Goal: Check status: Check status

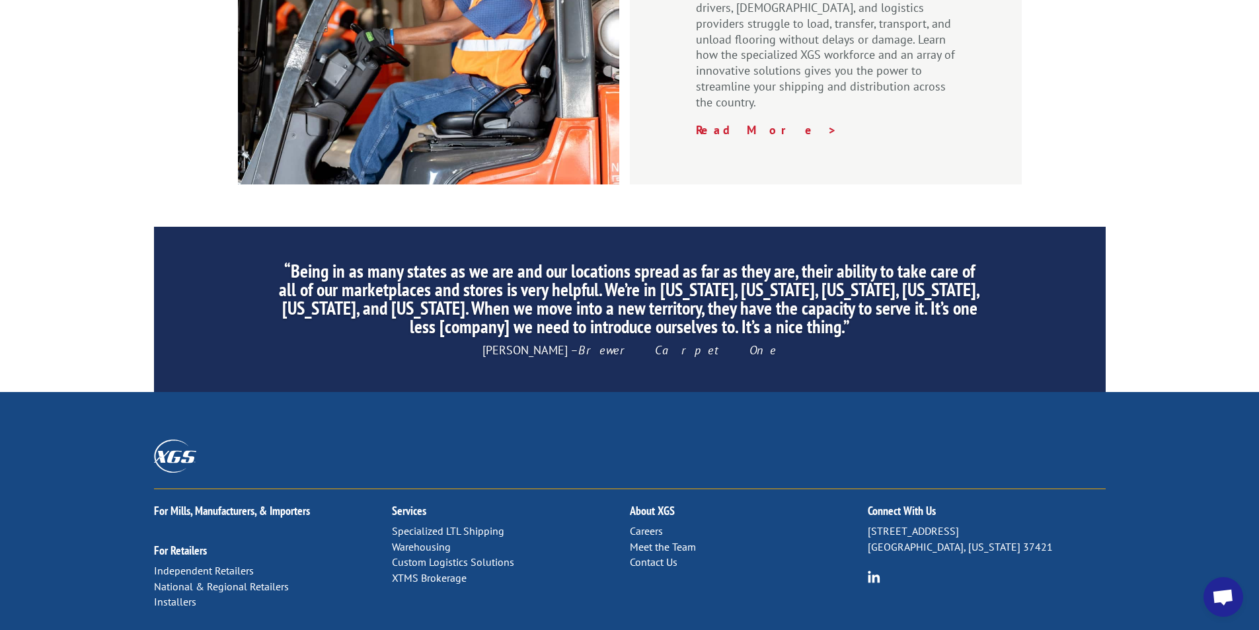
scroll to position [1987, 0]
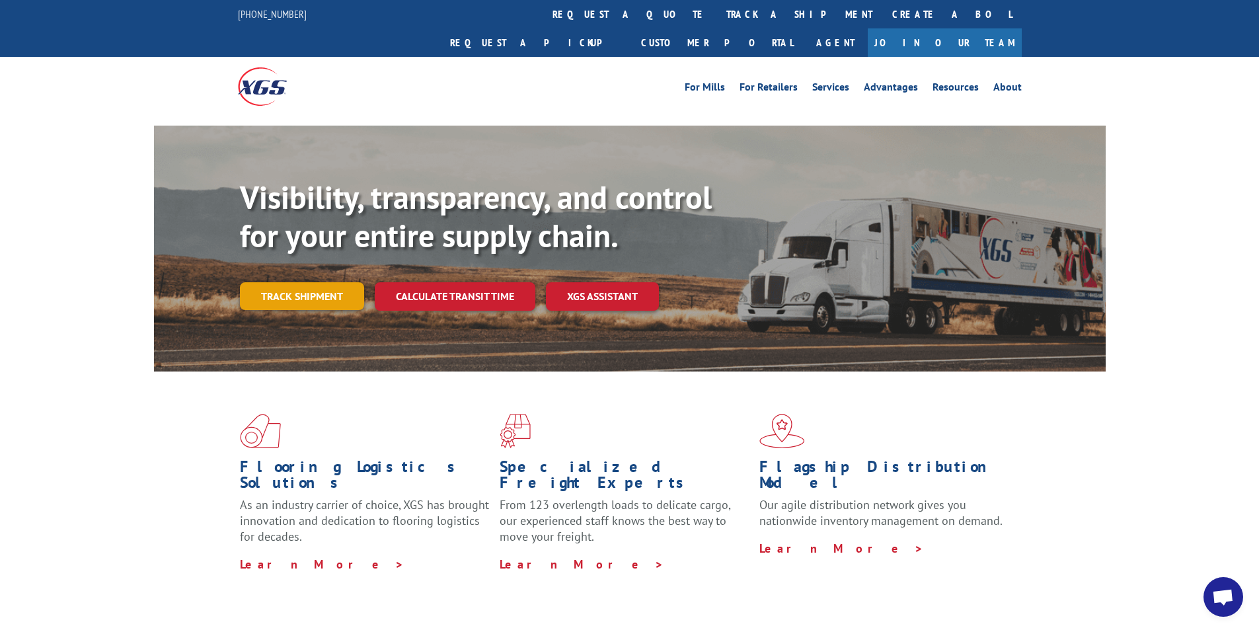
click at [282, 282] on link "Track shipment" at bounding box center [302, 296] width 124 height 28
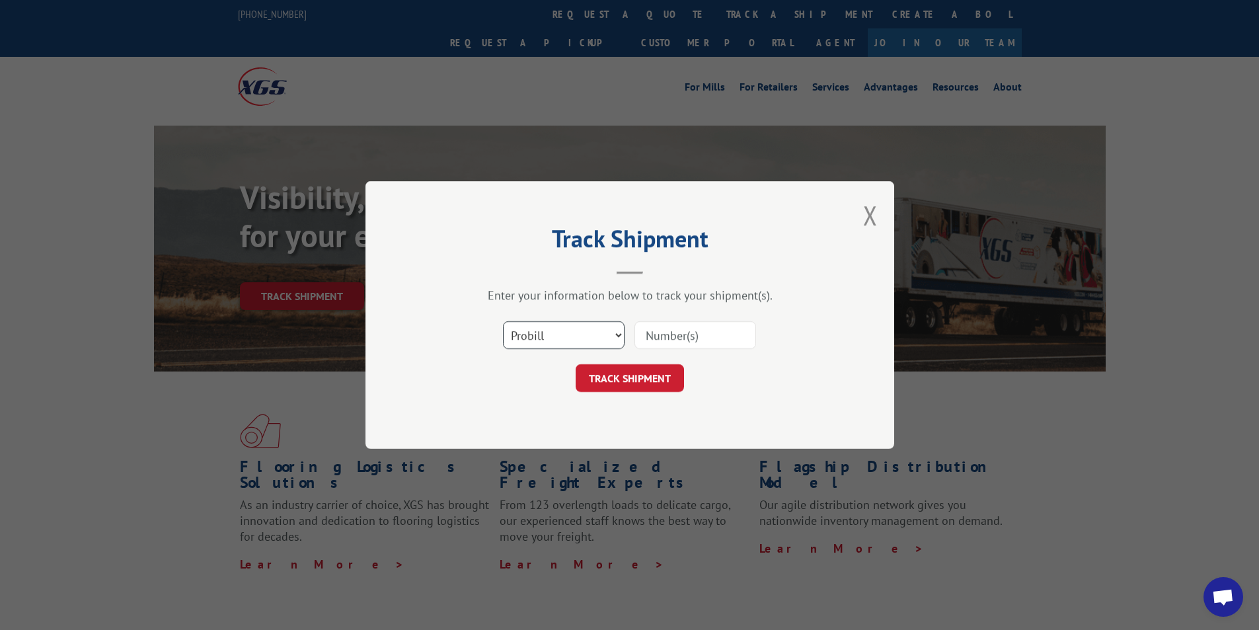
click at [578, 339] on select "Select category... Probill BOL PO" at bounding box center [564, 335] width 122 height 28
click at [503, 321] on select "Select category... Probill BOL PO" at bounding box center [564, 335] width 122 height 28
paste input "17271443"
type input "17271443"
click at [661, 395] on div "Track Shipment Enter your information below to track your shipment(s). Select c…" at bounding box center [630, 315] width 529 height 268
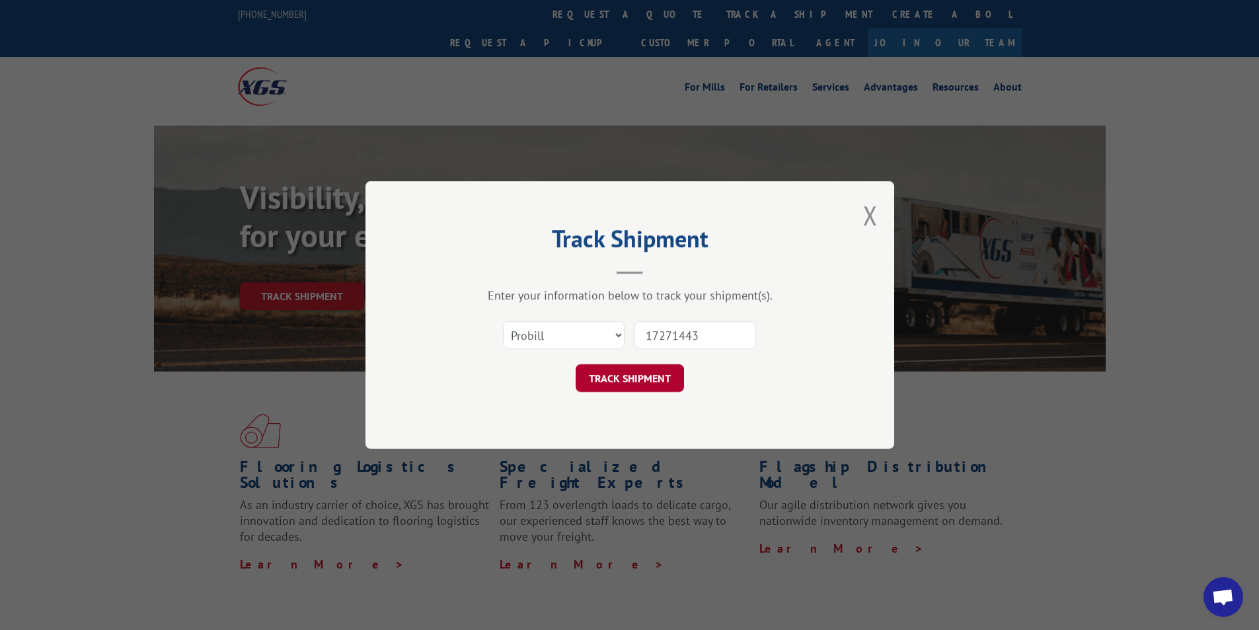
click at [657, 381] on button "TRACK SHIPMENT" at bounding box center [630, 378] width 108 height 28
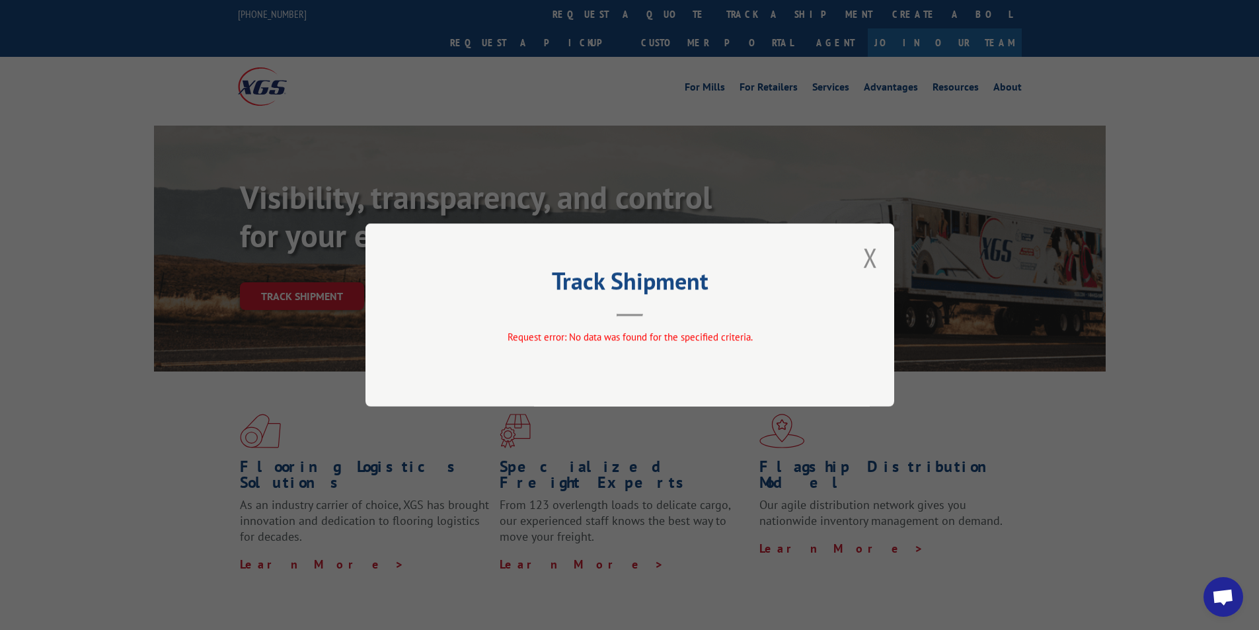
click at [858, 256] on div "Track Shipment Request error: No data was found for the specified criteria." at bounding box center [630, 314] width 529 height 183
click at [863, 257] on div "Track Shipment Request error: No data was found for the specified criteria." at bounding box center [630, 314] width 529 height 183
click at [866, 263] on button "Close modal" at bounding box center [870, 257] width 15 height 35
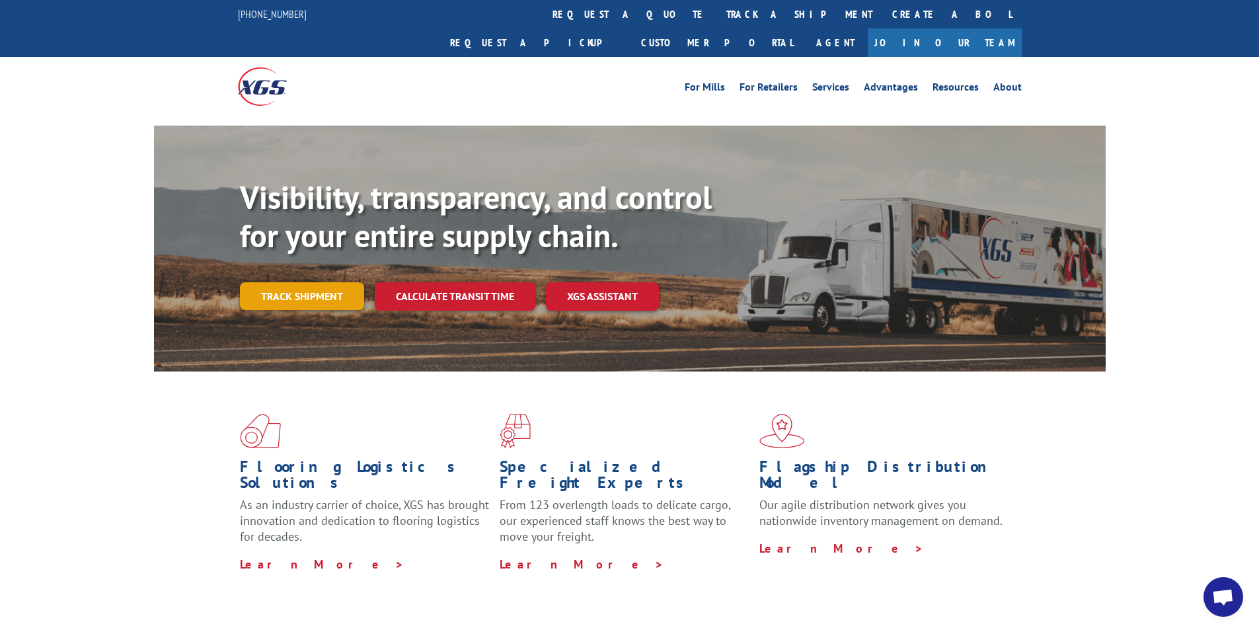
click at [287, 282] on link "Track shipment" at bounding box center [302, 296] width 124 height 28
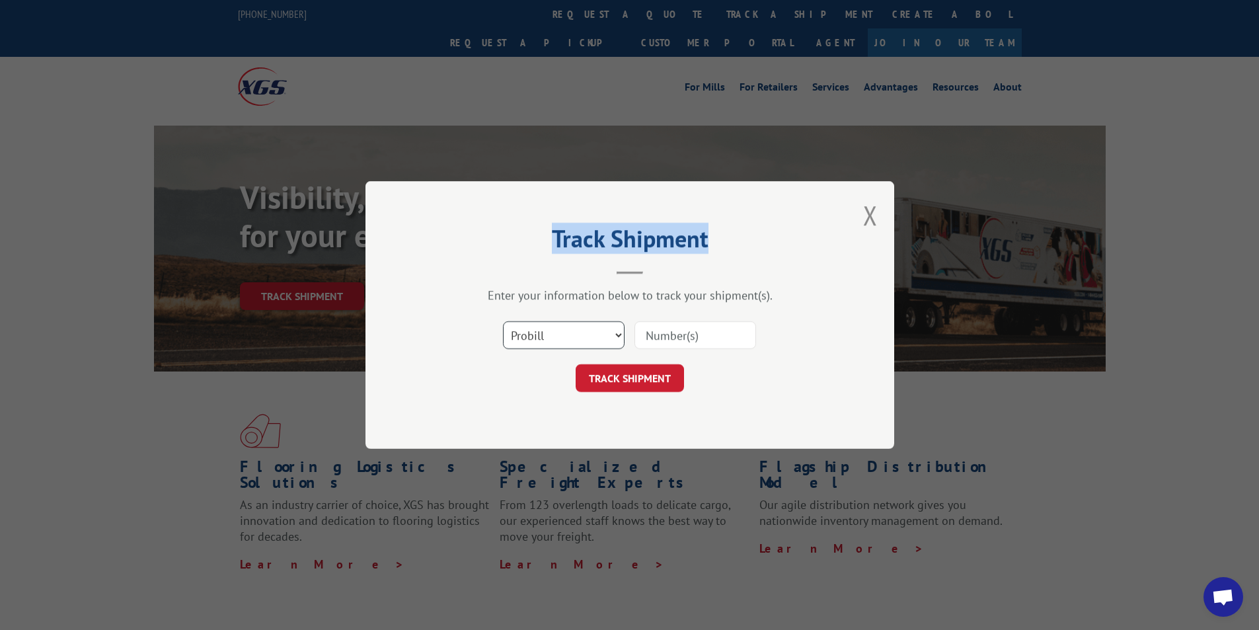
click at [578, 333] on select "Select category... Probill BOL PO" at bounding box center [564, 335] width 122 height 28
select select "po"
click at [503, 321] on select "Select category... Probill BOL PO" at bounding box center [564, 335] width 122 height 28
click at [701, 343] on input at bounding box center [696, 335] width 122 height 28
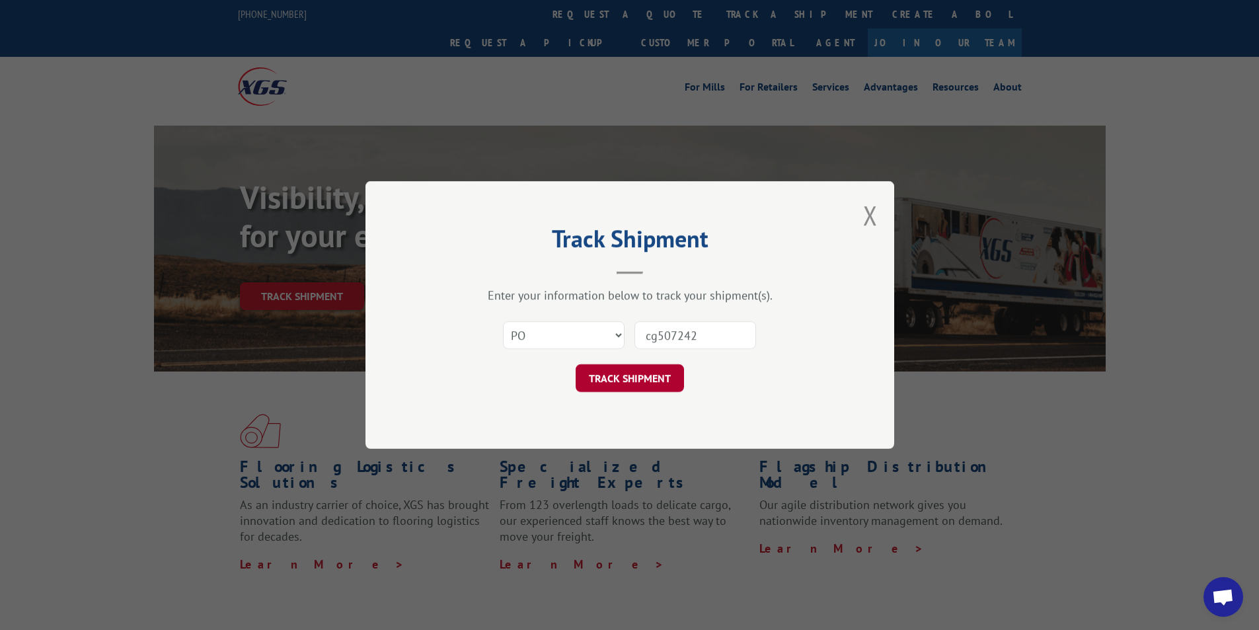
type input "cg507242"
click at [655, 376] on button "TRACK SHIPMENT" at bounding box center [630, 378] width 108 height 28
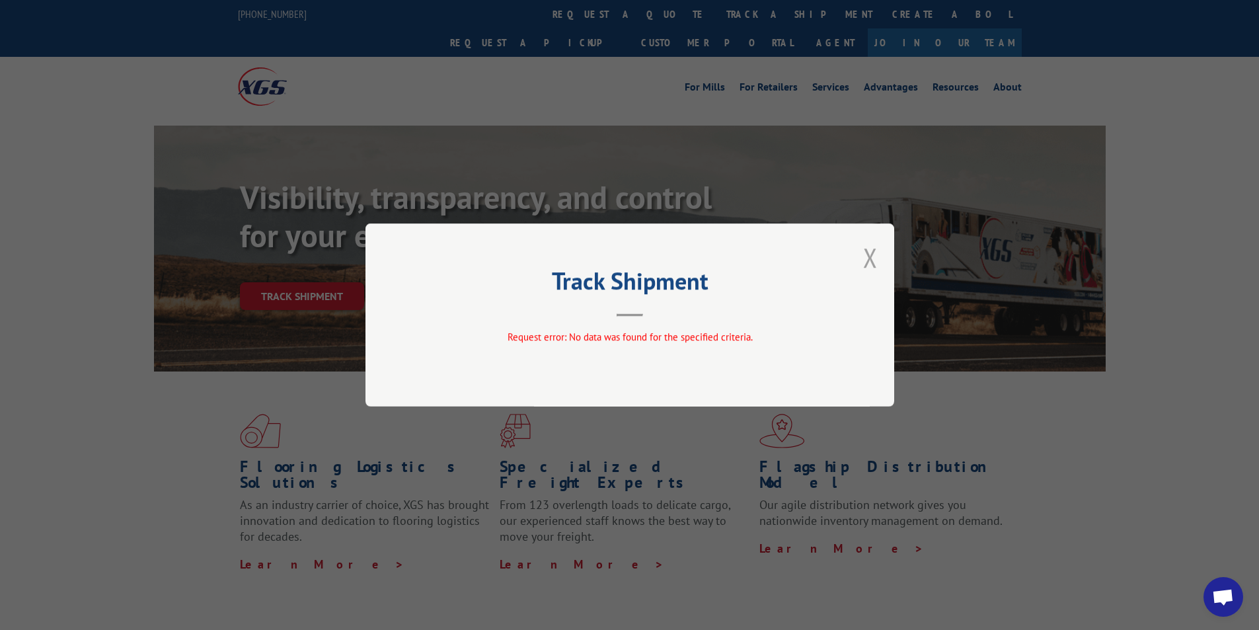
click at [869, 258] on button "Close modal" at bounding box center [870, 257] width 15 height 35
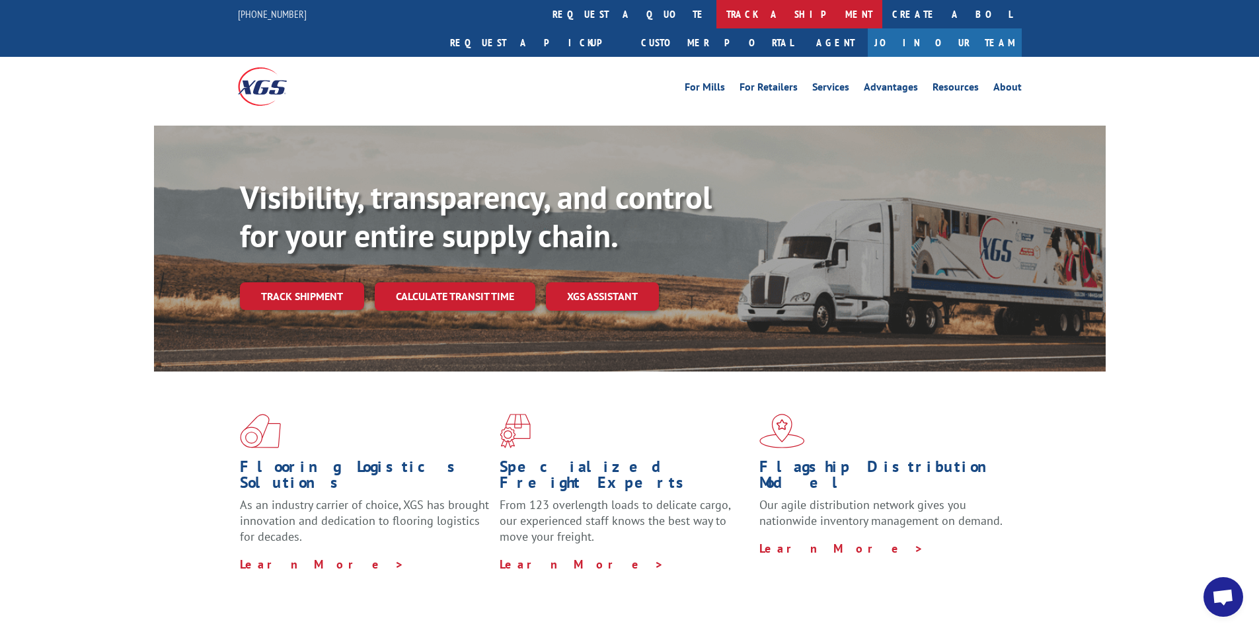
click at [717, 19] on link "track a shipment" at bounding box center [800, 14] width 166 height 28
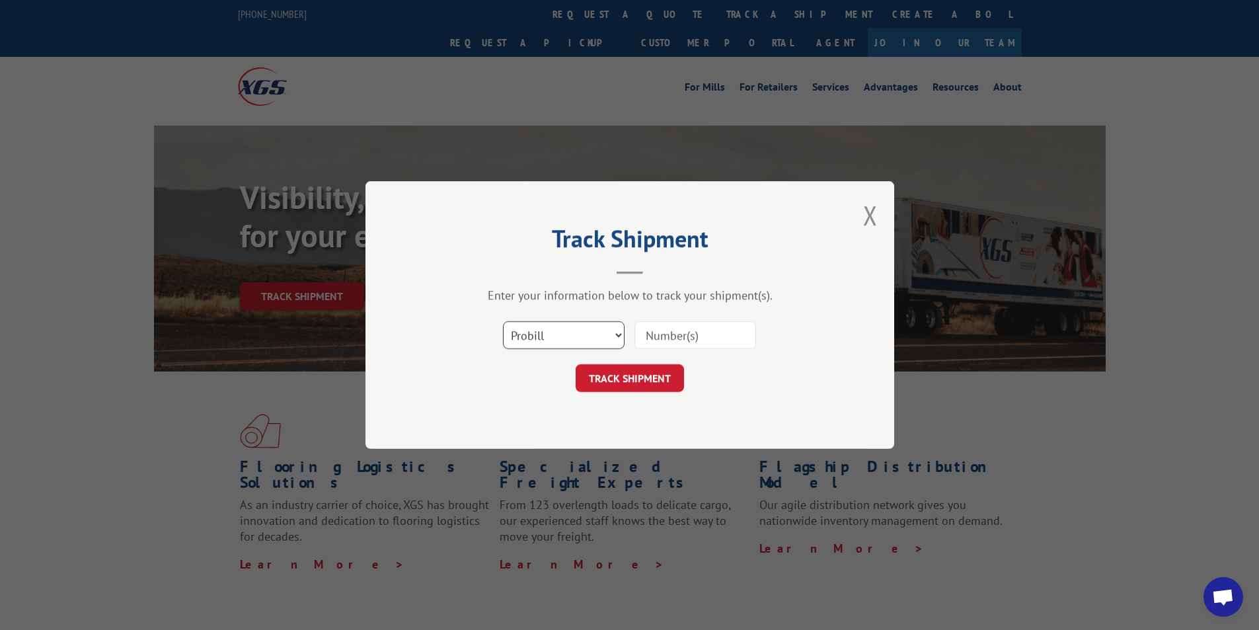
click at [583, 334] on select "Select category... Probill BOL PO" at bounding box center [564, 335] width 122 height 28
select select "bol"
click at [503, 321] on select "Select category... Probill BOL PO" at bounding box center [564, 335] width 122 height 28
paste input "6402680"
type input "6402680"
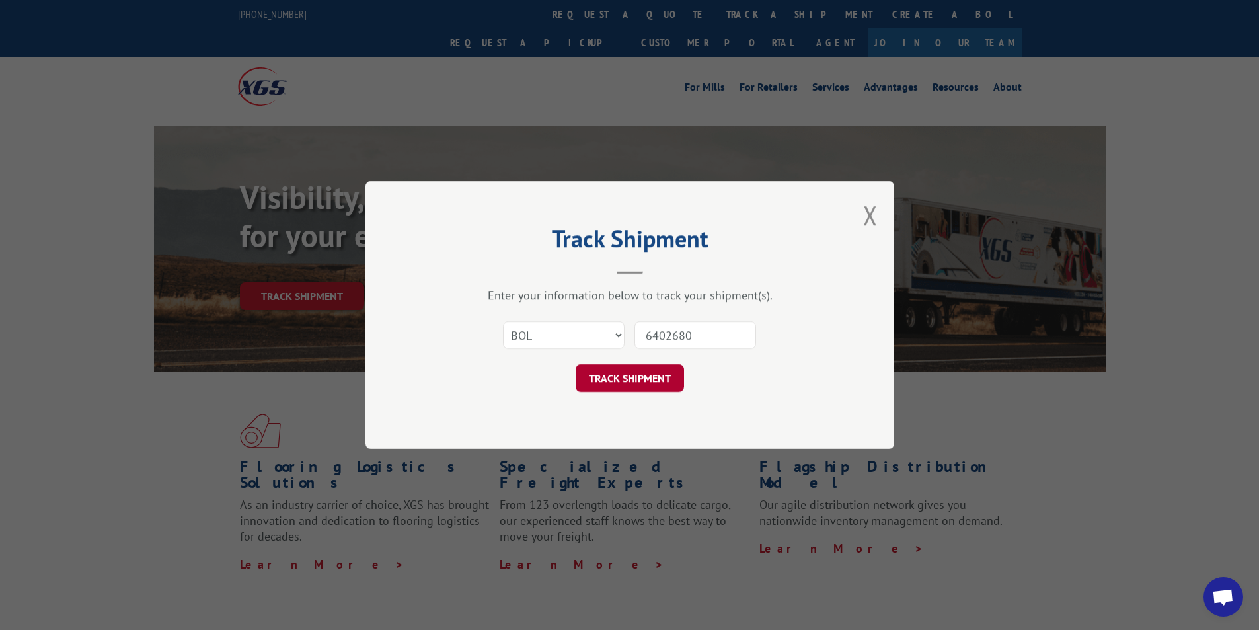
click at [659, 377] on button "TRACK SHIPMENT" at bounding box center [630, 378] width 108 height 28
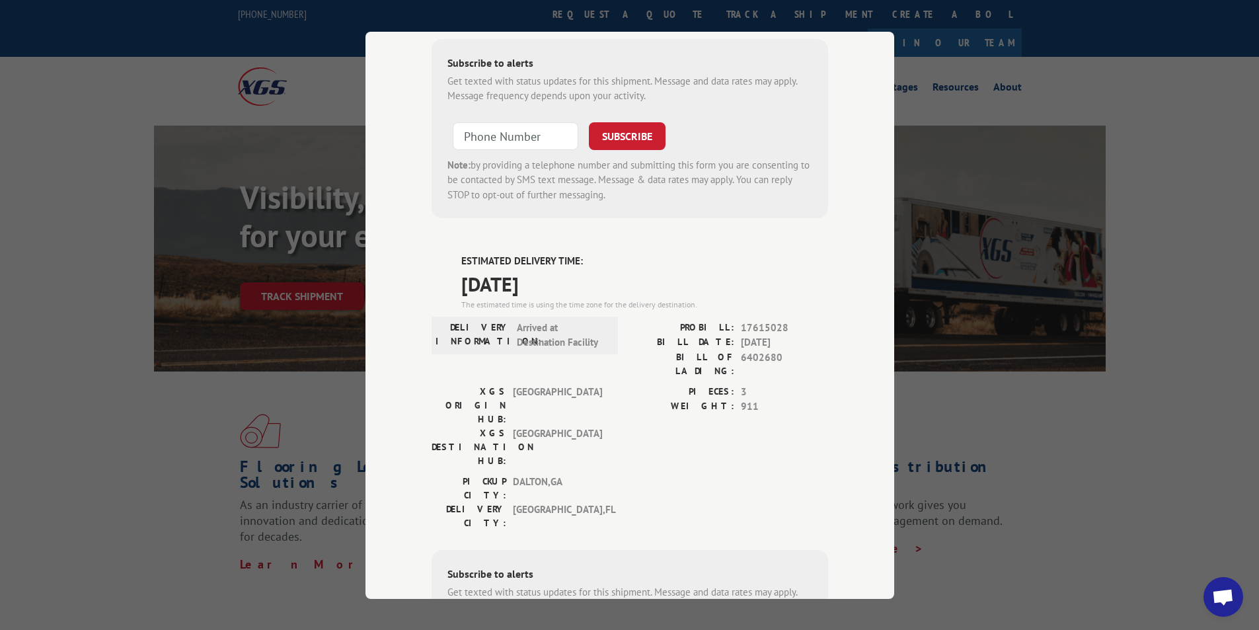
scroll to position [303, 0]
